Goal: Task Accomplishment & Management: Use online tool/utility

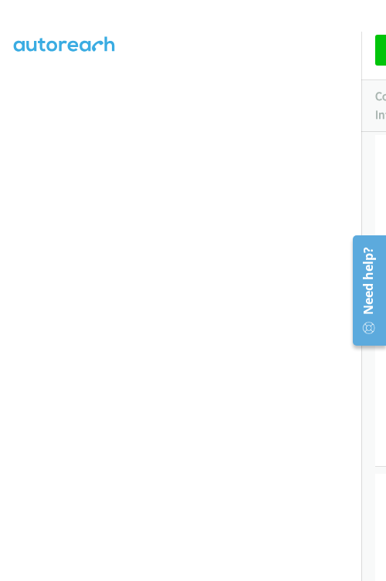
scroll to position [284, 0]
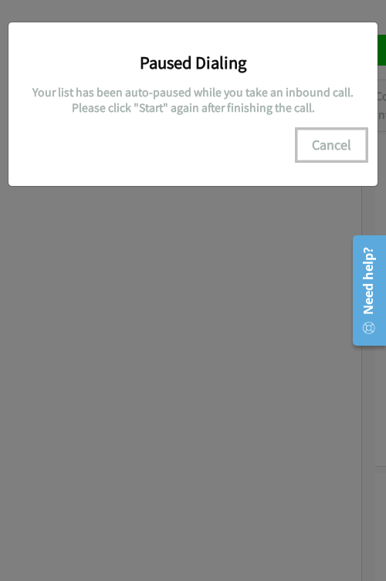
click at [337, 144] on button "Cancel" at bounding box center [331, 145] width 69 height 31
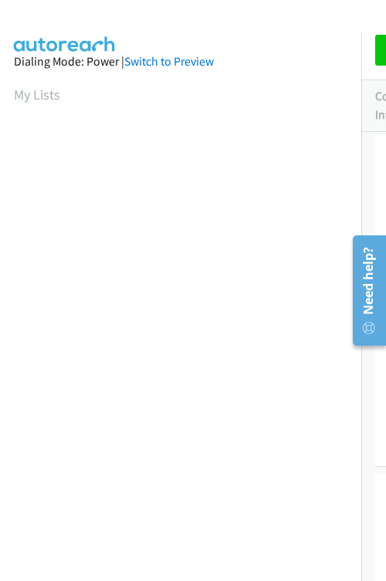
scroll to position [88, 0]
click at [13, 432] on aside "Dialing Mode: Power | Switch to Preview My Lists" at bounding box center [180, 371] width 361 height 854
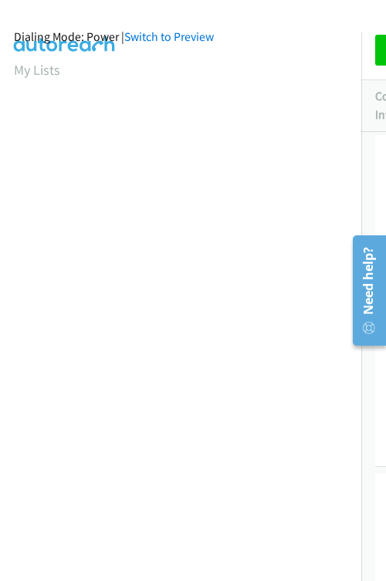
scroll to position [0, 0]
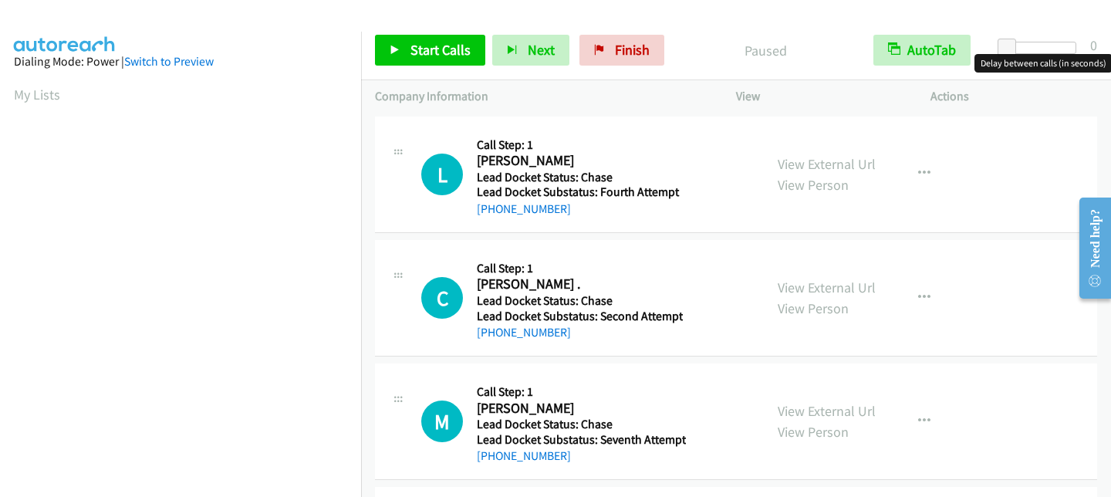
click at [1046, 42] on div at bounding box center [1041, 48] width 71 height 12
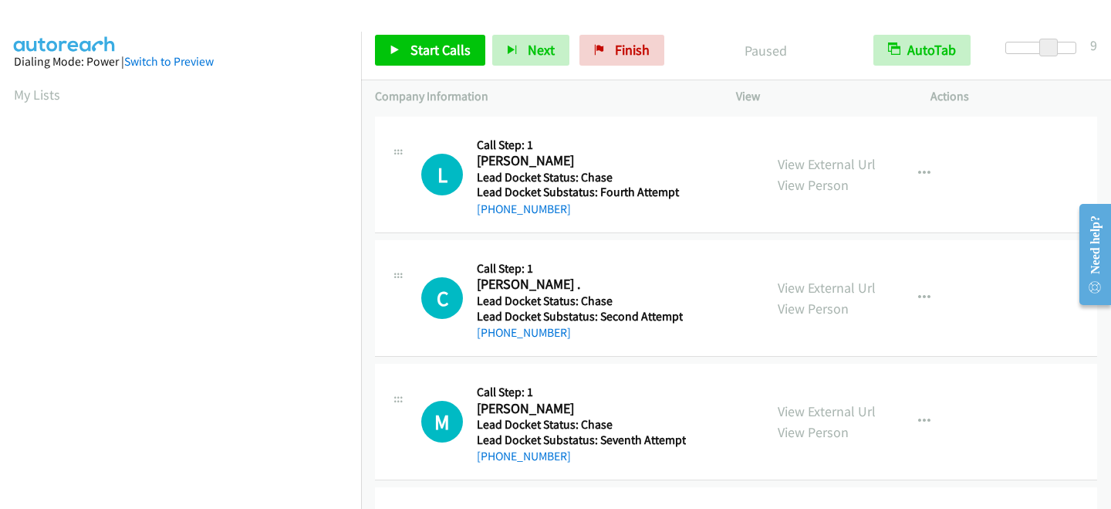
click at [1057, 46] on span at bounding box center [1049, 48] width 19 height 19
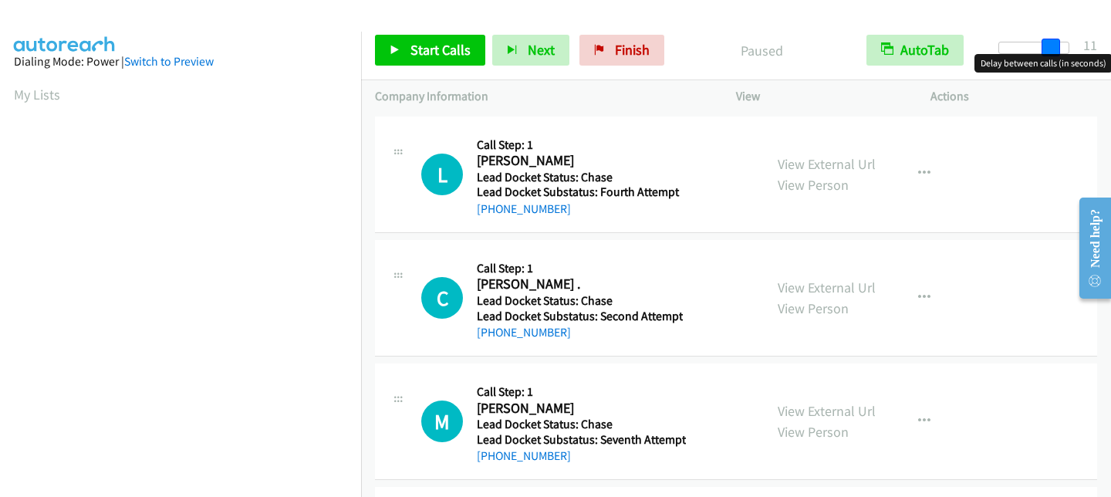
click at [1059, 43] on div at bounding box center [1034, 48] width 71 height 12
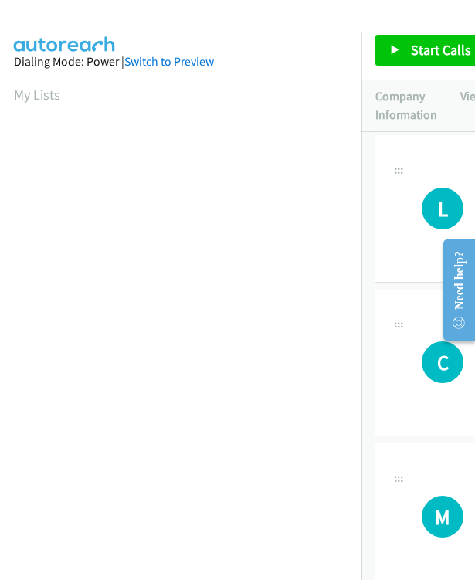
click at [169, 77] on aside "Dialing Mode: Power | Switch to Preview My Lists" at bounding box center [180, 459] width 361 height 854
